Goal: Information Seeking & Learning: Learn about a topic

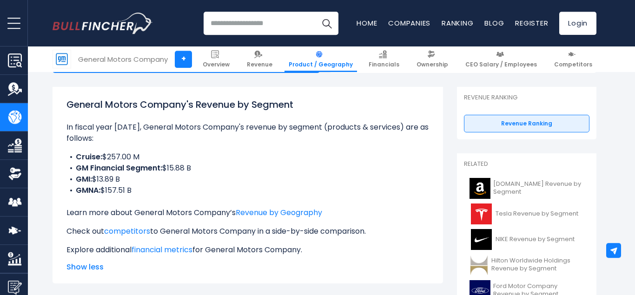
scroll to position [124, 0]
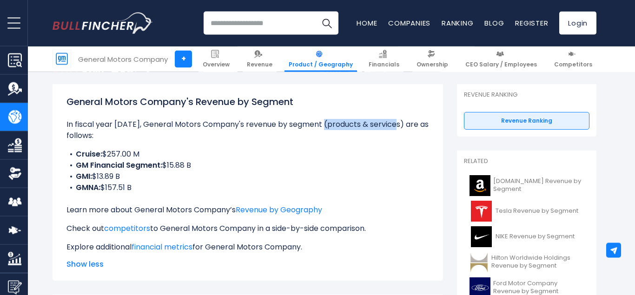
drag, startPoint x: 321, startPoint y: 125, endPoint x: 393, endPoint y: 124, distance: 72.1
click at [393, 124] on p "In fiscal year [DATE], General Motors Company's revenue by segment (products & …" at bounding box center [247, 130] width 363 height 22
click at [322, 139] on p "In fiscal year [DATE], General Motors Company's revenue by segment (products & …" at bounding box center [247, 130] width 363 height 22
drag, startPoint x: 106, startPoint y: 154, endPoint x: 144, endPoint y: 154, distance: 38.1
click at [144, 154] on li "Cruise: $257.00 M" at bounding box center [247, 154] width 363 height 11
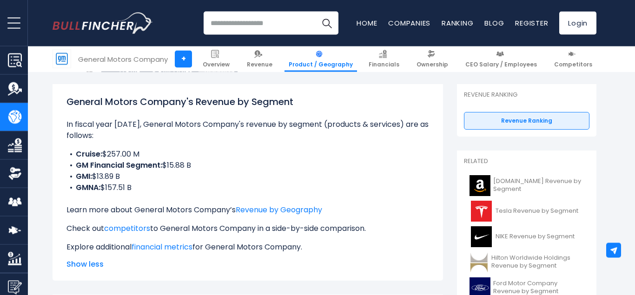
click at [146, 154] on li "Cruise: $257.00 M" at bounding box center [247, 154] width 363 height 11
drag, startPoint x: 166, startPoint y: 166, endPoint x: 196, endPoint y: 166, distance: 30.2
click at [196, 166] on li "GM Financial Segment: $15.88 B" at bounding box center [247, 165] width 363 height 11
click at [167, 180] on li "GMI: $13.89 B" at bounding box center [247, 176] width 363 height 11
drag, startPoint x: 95, startPoint y: 177, endPoint x: 126, endPoint y: 177, distance: 31.6
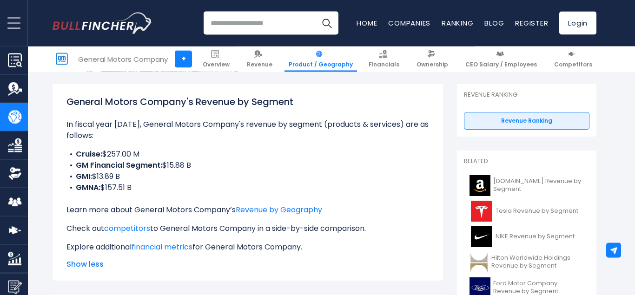
click at [126, 177] on li "GMI: $13.89 B" at bounding box center [247, 176] width 363 height 11
click at [159, 178] on li "GMI: $13.89 B" at bounding box center [247, 176] width 363 height 11
drag, startPoint x: 103, startPoint y: 188, endPoint x: 140, endPoint y: 187, distance: 37.2
click at [140, 187] on li "GMNA: $157.51 B" at bounding box center [247, 187] width 363 height 11
click at [186, 183] on li "GMNA: $157.51 B" at bounding box center [247, 187] width 363 height 11
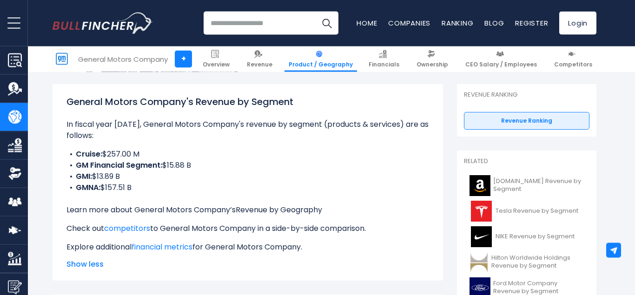
click at [296, 209] on link "Revenue by Geography" at bounding box center [279, 210] width 86 height 11
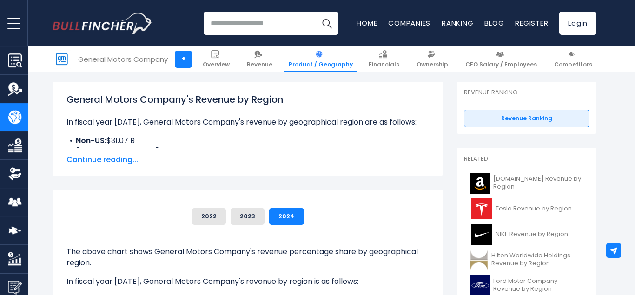
scroll to position [129, 0]
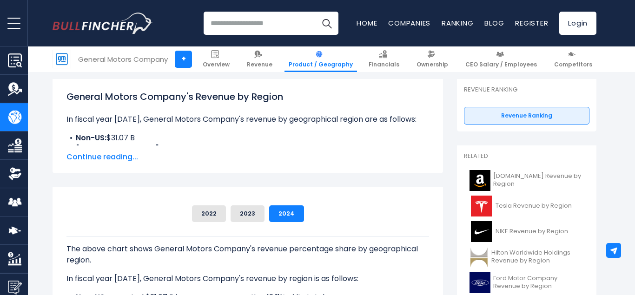
click at [123, 160] on span "Continue reading..." at bounding box center [247, 157] width 363 height 11
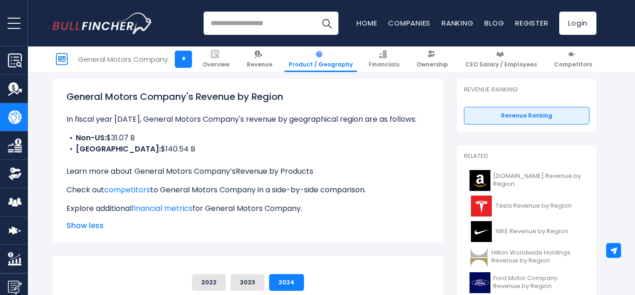
click at [289, 172] on link "Revenue by Products" at bounding box center [275, 171] width 78 height 11
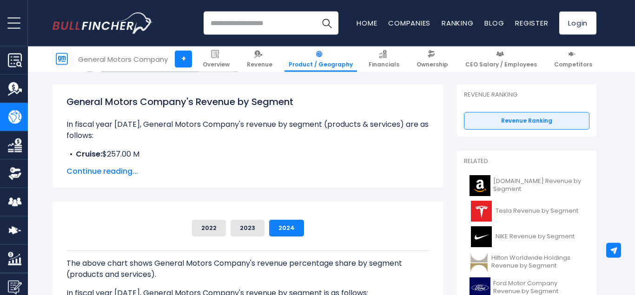
click at [120, 171] on span "Continue reading..." at bounding box center [247, 171] width 363 height 11
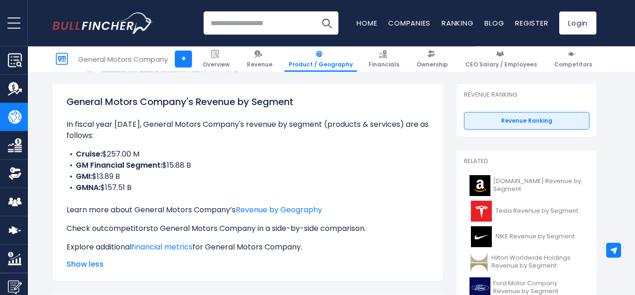
click at [144, 229] on link "competitors" at bounding box center [127, 228] width 46 height 11
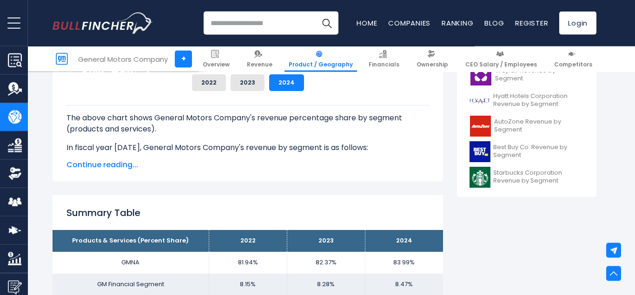
scroll to position [353, 0]
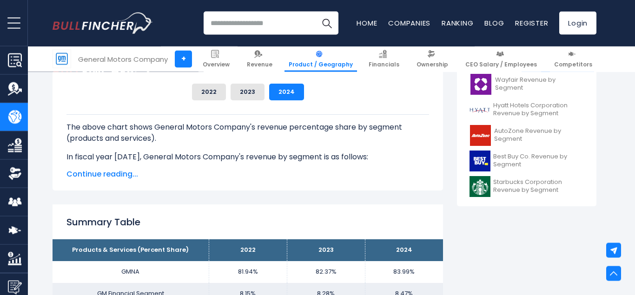
click at [102, 174] on span "Continue reading..." at bounding box center [247, 174] width 363 height 11
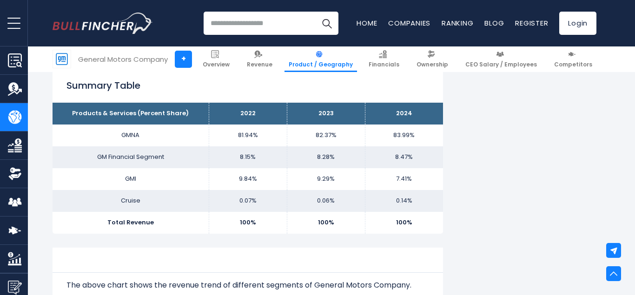
scroll to position [591, 0]
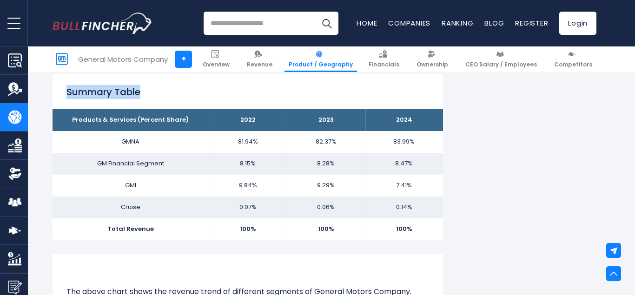
drag, startPoint x: 66, startPoint y: 94, endPoint x: 159, endPoint y: 93, distance: 93.0
click at [159, 93] on h2 "Summary Table" at bounding box center [247, 92] width 363 height 14
click at [177, 90] on h2 "Summary Table" at bounding box center [247, 92] width 363 height 14
drag, startPoint x: 66, startPoint y: 92, endPoint x: 144, endPoint y: 93, distance: 77.7
click at [144, 93] on h2 "Summary Table" at bounding box center [247, 92] width 363 height 14
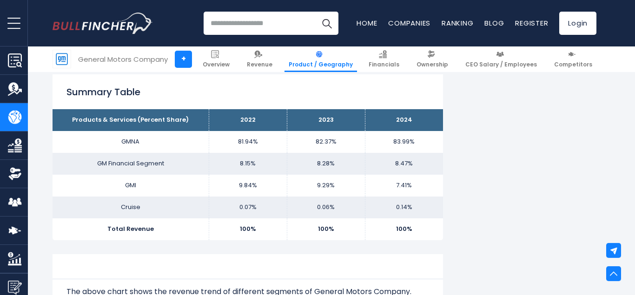
click at [246, 90] on h2 "Summary Table" at bounding box center [247, 92] width 363 height 14
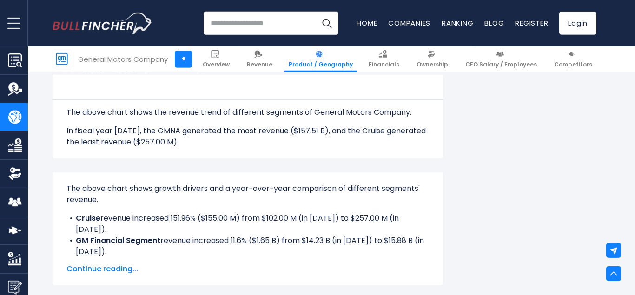
scroll to position [784, 0]
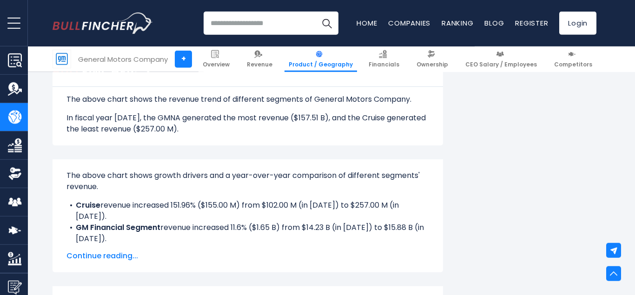
click at [106, 255] on span "Continue reading..." at bounding box center [247, 256] width 363 height 11
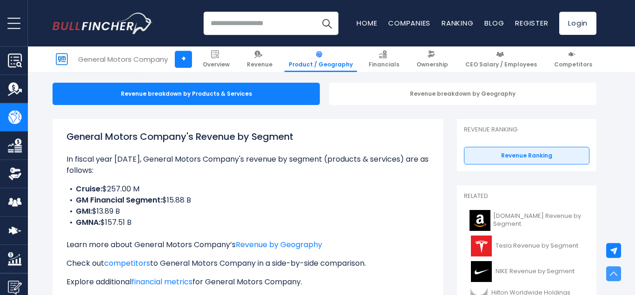
scroll to position [0, 0]
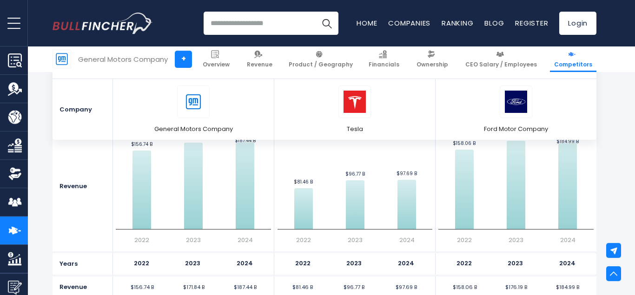
scroll to position [699, 0]
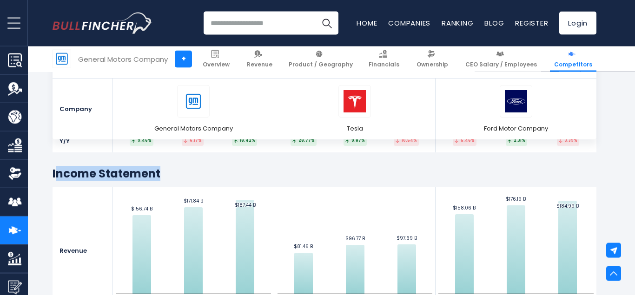
drag, startPoint x: 54, startPoint y: 174, endPoint x: 166, endPoint y: 173, distance: 112.1
click at [166, 173] on h2 "Income Statement" at bounding box center [325, 173] width 544 height 14
click at [185, 174] on h2 "Income Statement" at bounding box center [325, 173] width 544 height 14
drag, startPoint x: 54, startPoint y: 174, endPoint x: 178, endPoint y: 174, distance: 124.2
click at [178, 174] on h2 "Income Statement" at bounding box center [325, 173] width 544 height 14
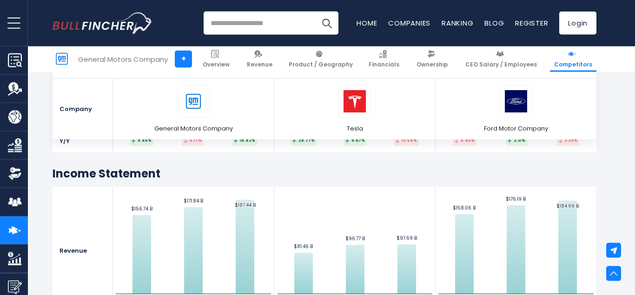
click at [269, 174] on h2 "Income Statement" at bounding box center [325, 173] width 544 height 14
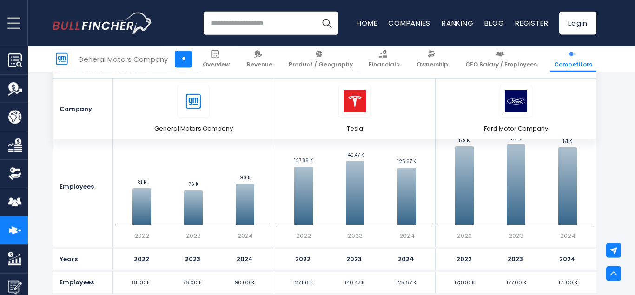
scroll to position [0, 0]
